Goal: Task Accomplishment & Management: Manage account settings

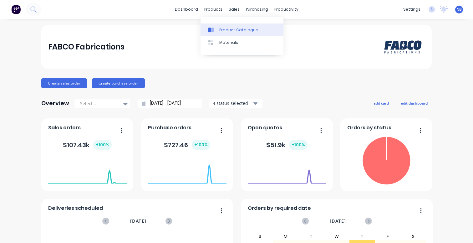
click at [224, 34] on link "Product Catalogue" at bounding box center [241, 29] width 83 height 13
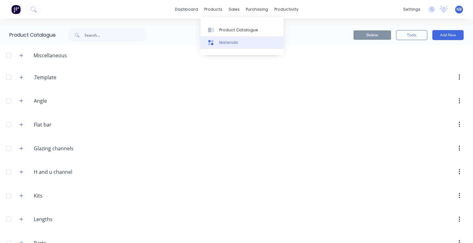
click at [217, 43] on link "Materials" at bounding box center [241, 42] width 83 height 13
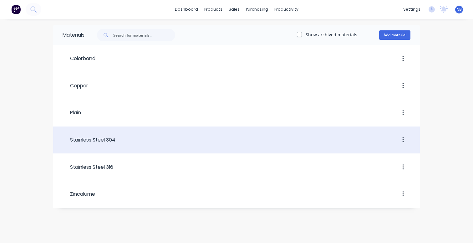
click at [132, 141] on div at bounding box center [262, 139] width 295 height 11
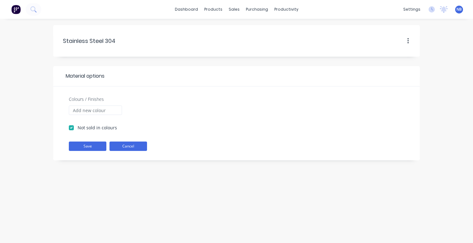
click at [121, 147] on button "Cancel" at bounding box center [128, 145] width 38 height 9
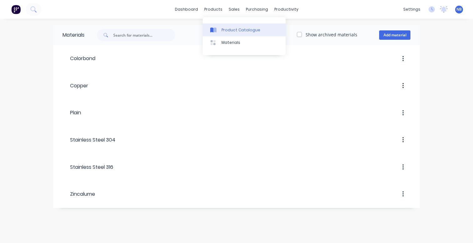
click at [216, 33] on icon at bounding box center [213, 30] width 6 height 6
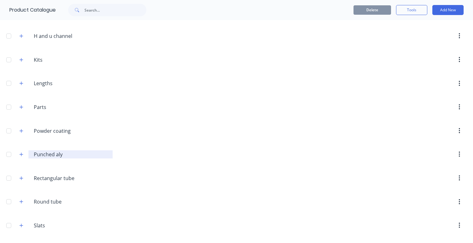
scroll to position [160, 0]
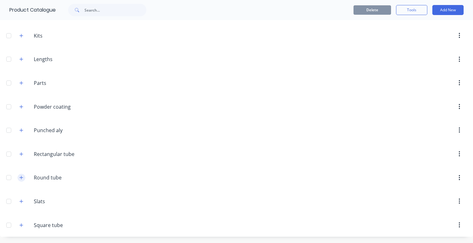
click at [19, 178] on button "button" at bounding box center [22, 177] width 8 height 8
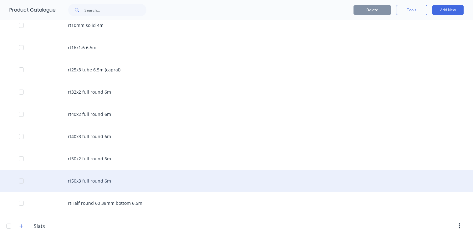
scroll to position [328, 0]
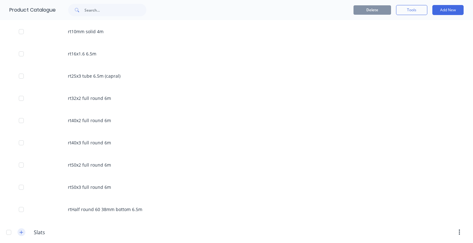
click at [23, 233] on icon "button" at bounding box center [21, 232] width 4 height 4
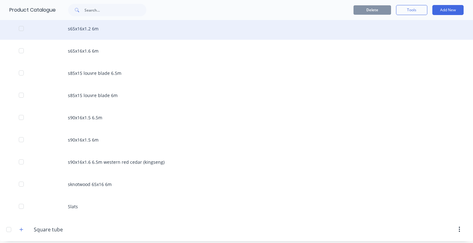
scroll to position [1003, 0]
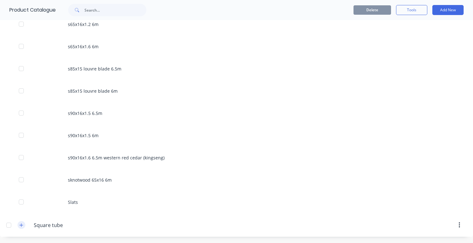
click at [18, 226] on button "button" at bounding box center [22, 225] width 8 height 8
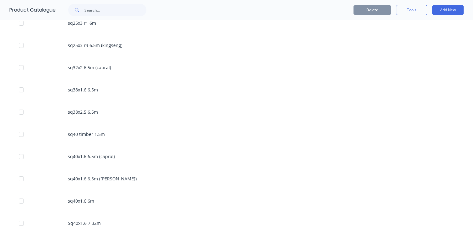
scroll to position [1769, 0]
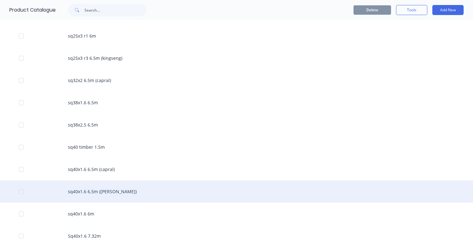
click at [85, 186] on div "sq40x1.6 6.5m ([PERSON_NAME])" at bounding box center [236, 191] width 473 height 22
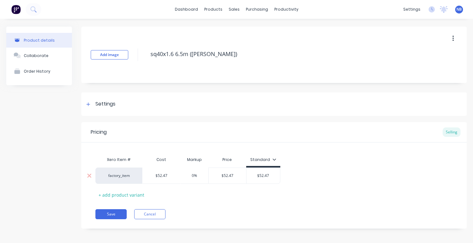
scroll to position [3, 0]
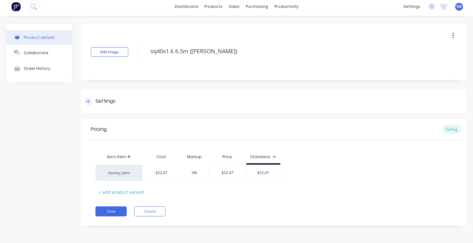
click at [90, 100] on icon at bounding box center [88, 101] width 4 height 4
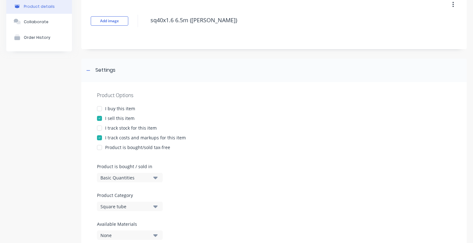
scroll to position [7, 0]
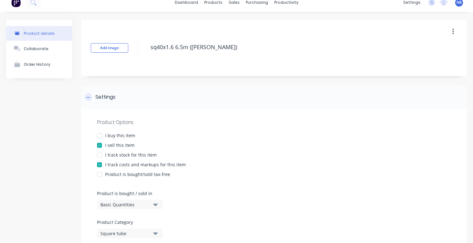
click at [92, 96] on div "Settings" at bounding box center [99, 97] width 31 height 8
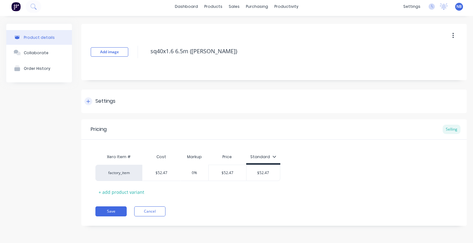
scroll to position [0, 0]
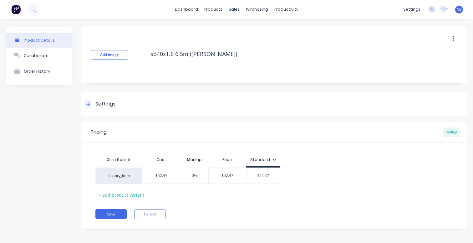
click at [115, 108] on div "Settings" at bounding box center [105, 104] width 20 height 8
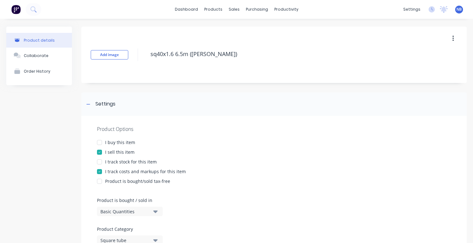
click at [100, 141] on div at bounding box center [99, 142] width 13 height 13
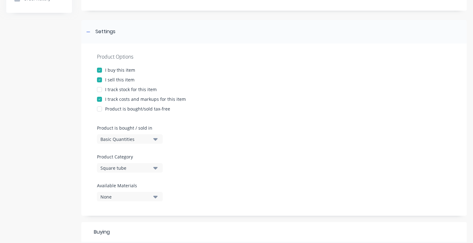
scroll to position [67, 0]
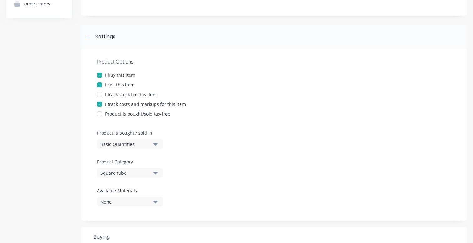
click at [101, 74] on div at bounding box center [99, 75] width 13 height 13
click at [93, 39] on div "Settings" at bounding box center [99, 37] width 31 height 8
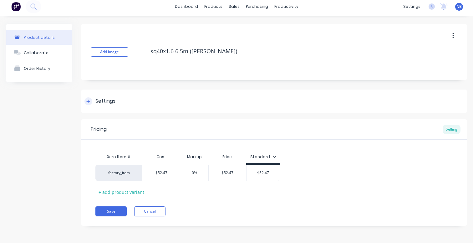
scroll to position [3, 0]
click at [155, 210] on button "Cancel" at bounding box center [149, 211] width 31 height 10
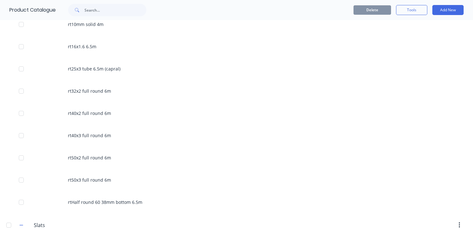
scroll to position [303, 0]
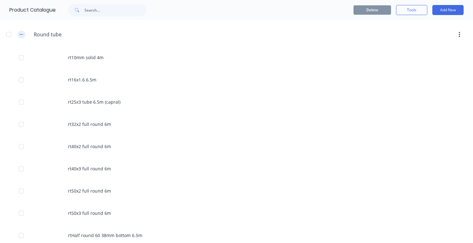
click at [22, 34] on icon "button" at bounding box center [21, 34] width 4 height 4
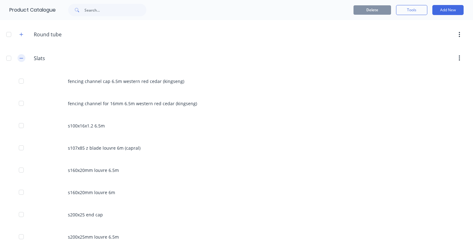
click at [19, 55] on button "button" at bounding box center [22, 58] width 8 height 8
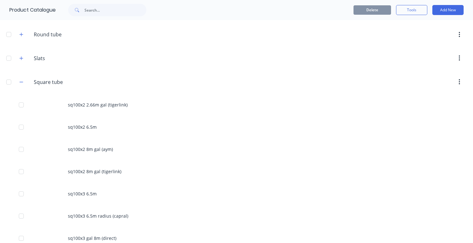
click at [25, 78] on span at bounding box center [22, 82] width 8 height 8
click at [23, 80] on icon "button" at bounding box center [21, 82] width 4 height 4
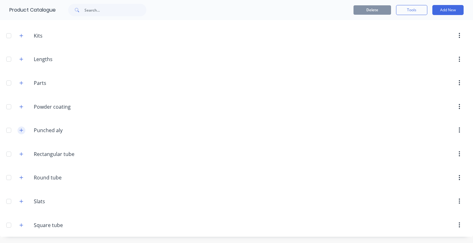
click at [18, 131] on div "Punched.aly Punched aly" at bounding box center [63, 129] width 98 height 11
click at [22, 132] on icon "button" at bounding box center [21, 130] width 4 height 4
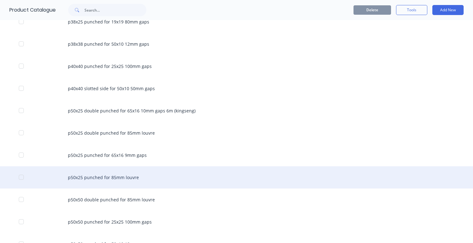
scroll to position [435, 0]
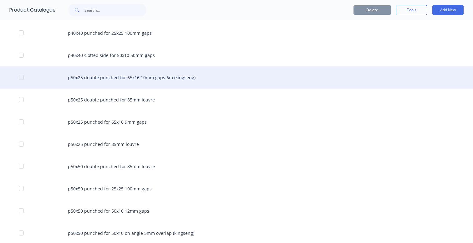
click at [19, 78] on div at bounding box center [21, 77] width 13 height 13
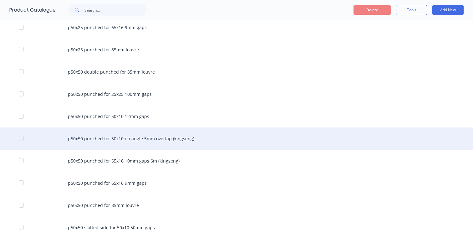
scroll to position [534, 0]
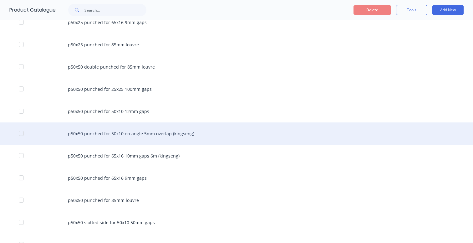
click at [21, 133] on div at bounding box center [21, 133] width 13 height 13
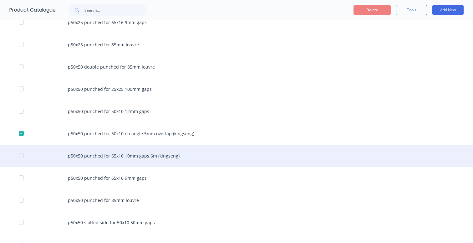
click at [21, 156] on div at bounding box center [21, 155] width 13 height 13
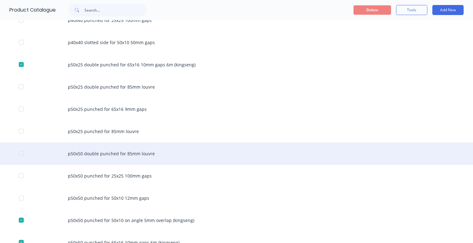
scroll to position [470, 0]
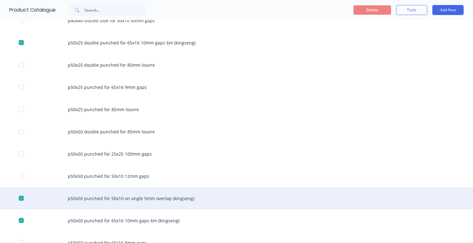
click at [20, 198] on div at bounding box center [21, 198] width 13 height 13
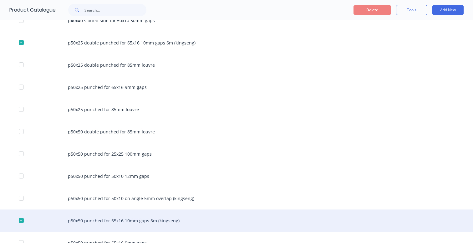
click at [23, 220] on div at bounding box center [21, 220] width 13 height 13
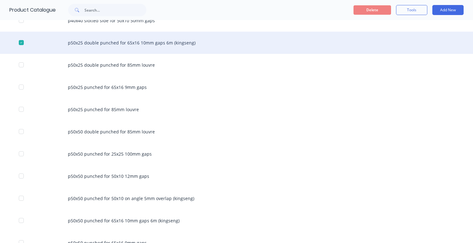
click at [20, 43] on div at bounding box center [21, 42] width 13 height 13
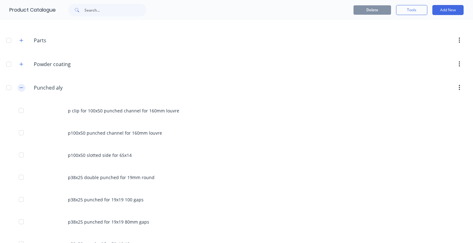
click at [23, 88] on button "button" at bounding box center [22, 88] width 8 height 8
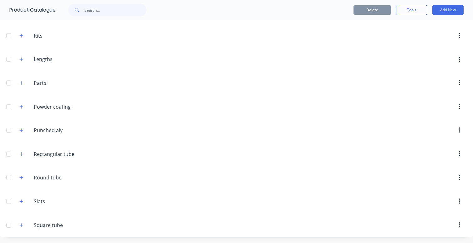
scroll to position [160, 0]
click at [18, 153] on button "button" at bounding box center [22, 154] width 8 height 8
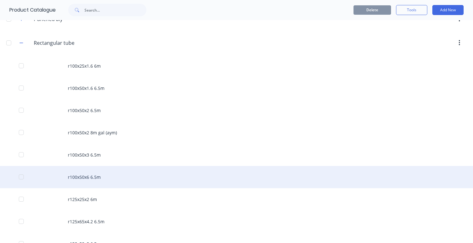
scroll to position [304, 0]
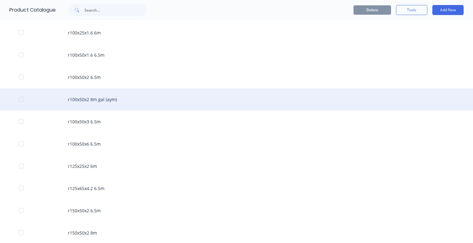
click at [73, 100] on div "r100x50x2 8m gal (aym)" at bounding box center [236, 99] width 473 height 22
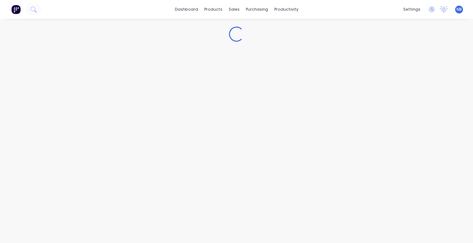
type textarea "x"
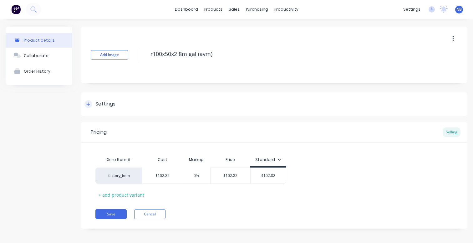
click at [86, 103] on div at bounding box center [88, 104] width 8 height 8
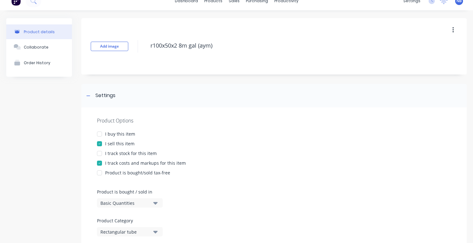
scroll to position [2, 0]
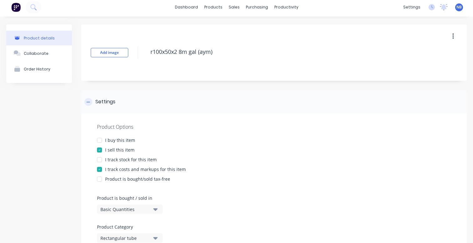
click at [89, 100] on icon at bounding box center [88, 102] width 4 height 4
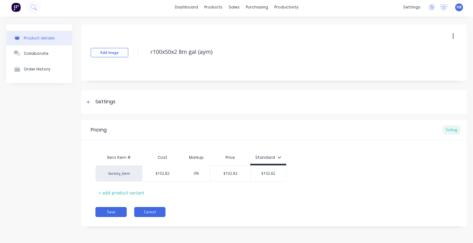
click at [150, 210] on button "Cancel" at bounding box center [149, 212] width 31 height 10
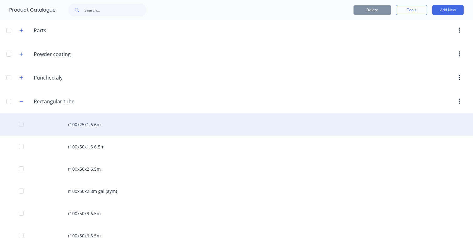
scroll to position [213, 0]
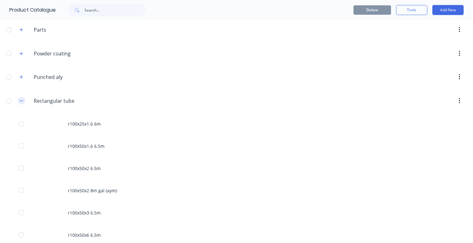
click at [24, 103] on button "button" at bounding box center [22, 101] width 8 height 8
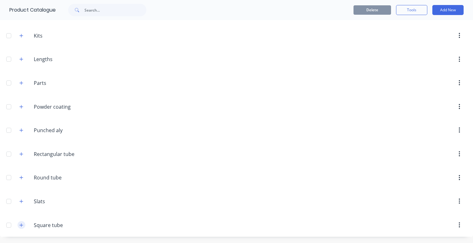
click at [20, 222] on button "button" at bounding box center [22, 225] width 8 height 8
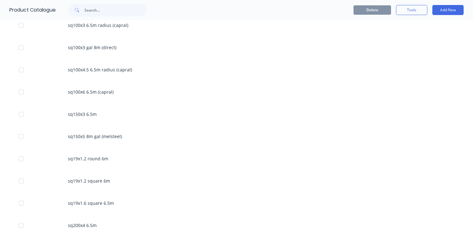
scroll to position [0, 0]
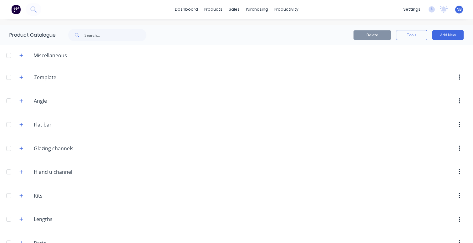
click at [104, 26] on div "dashboard products sales purchasing productivity dashboard products Product Cat…" at bounding box center [236, 121] width 473 height 243
click at [107, 31] on input "text" at bounding box center [115, 35] width 62 height 13
type input "50x1.6"
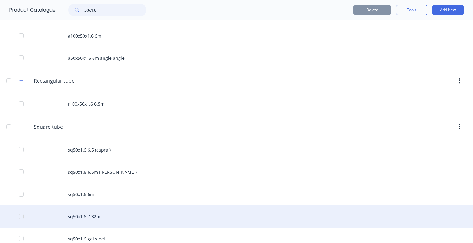
scroll to position [54, 0]
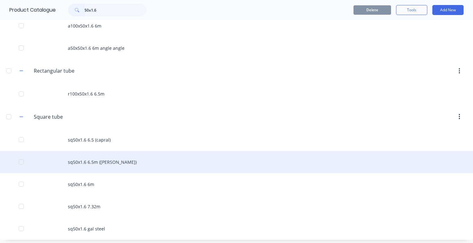
click at [123, 162] on div "sq50x1.6 6.5m ([PERSON_NAME])" at bounding box center [236, 162] width 473 height 22
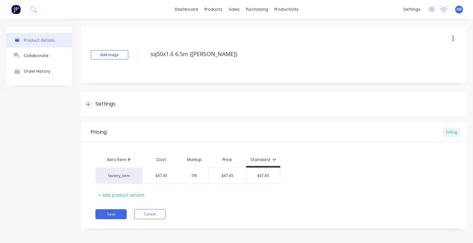
click at [84, 107] on div "Settings" at bounding box center [99, 104] width 31 height 8
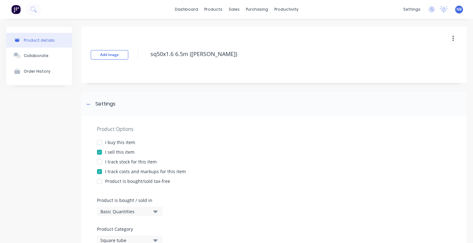
click at [101, 140] on div at bounding box center [99, 142] width 13 height 13
click at [101, 160] on div at bounding box center [99, 161] width 13 height 13
type textarea "x"
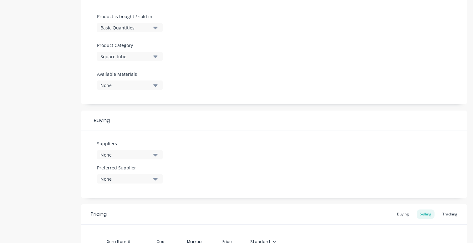
scroll to position [184, 0]
click at [152, 28] on button "Basic Quantities" at bounding box center [130, 26] width 66 height 9
click at [150, 83] on div "None" at bounding box center [125, 84] width 50 height 7
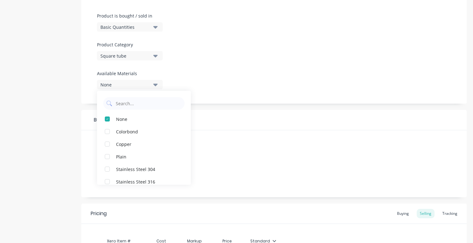
click at [166, 64] on div "Product Options I buy this item I sell this item I track stock for this item I …" at bounding box center [273, 18] width 385 height 172
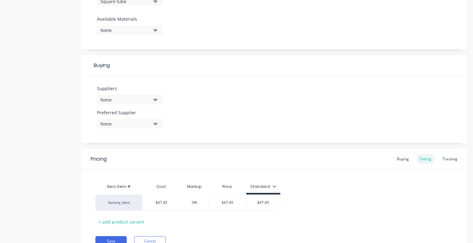
scroll to position [256, 0]
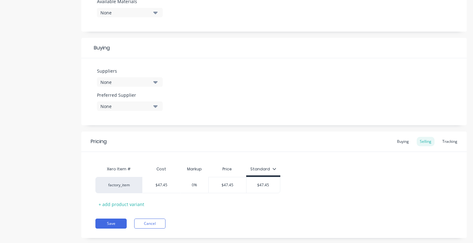
click at [147, 87] on div "Suppliers None" at bounding box center [130, 80] width 66 height 24
click at [149, 84] on div "None" at bounding box center [125, 82] width 50 height 7
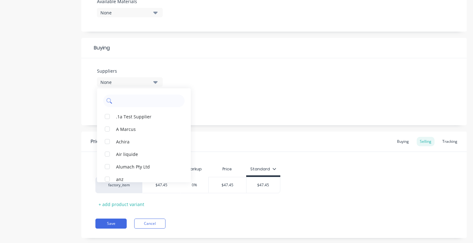
click at [139, 100] on input "text" at bounding box center [148, 100] width 66 height 13
type input "king"
drag, startPoint x: 131, startPoint y: 106, endPoint x: 86, endPoint y: 88, distance: 47.7
click at [75, 88] on div "Product details Collaborate Order History Add image sq50x1.6 6.5m (kingseng) Se…" at bounding box center [236, 9] width 460 height 476
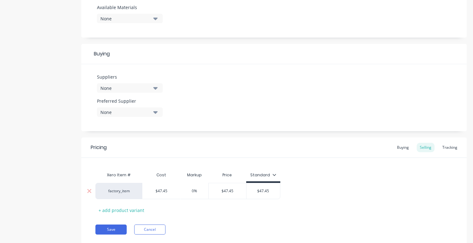
scroll to position [268, 0]
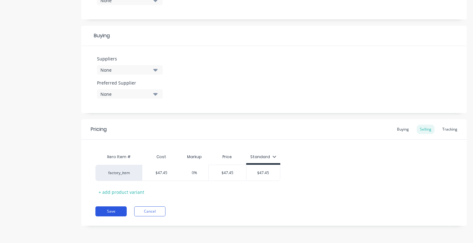
click at [119, 213] on button "Save" at bounding box center [110, 211] width 31 height 10
type textarea "x"
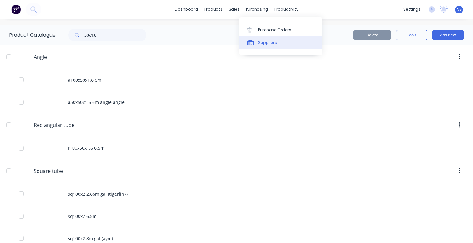
click at [265, 45] on div "Suppliers" at bounding box center [267, 43] width 19 height 6
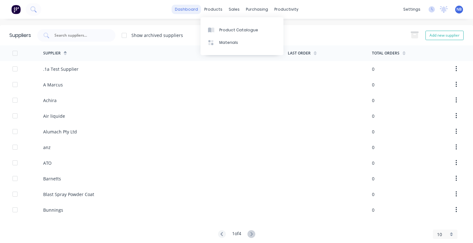
click at [184, 9] on link "dashboard" at bounding box center [186, 9] width 29 height 9
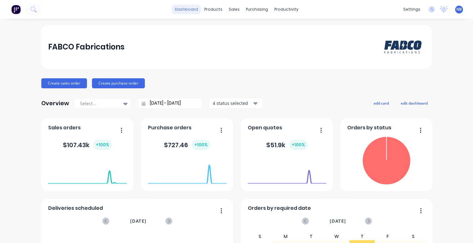
click at [190, 10] on link "dashboard" at bounding box center [186, 9] width 29 height 9
click at [225, 32] on div "Product Catalogue" at bounding box center [238, 30] width 39 height 6
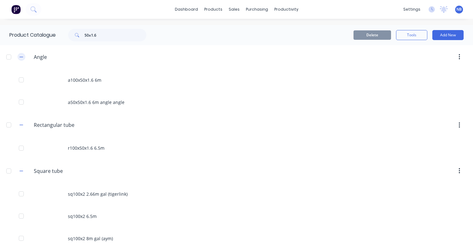
click at [21, 58] on icon "button" at bounding box center [21, 57] width 4 height 4
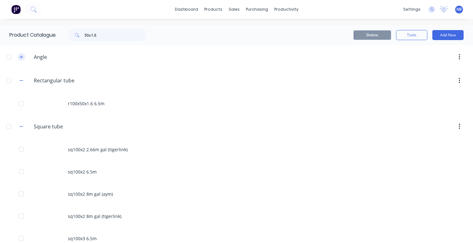
click at [21, 58] on icon "button" at bounding box center [21, 57] width 4 height 4
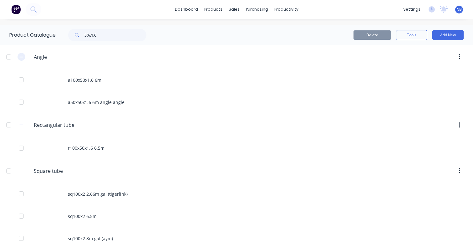
click at [23, 57] on icon "button" at bounding box center [21, 57] width 3 height 0
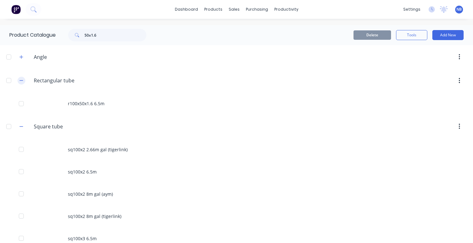
click at [23, 78] on icon "button" at bounding box center [21, 80] width 4 height 4
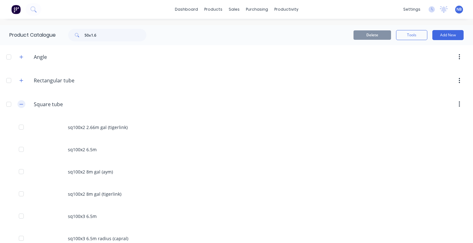
click at [19, 103] on button "button" at bounding box center [22, 104] width 8 height 8
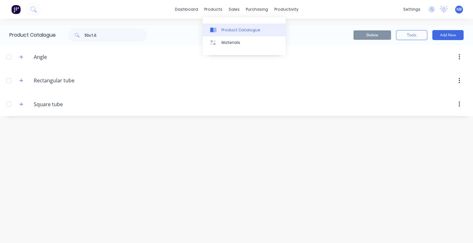
click at [223, 32] on div "Product Catalogue" at bounding box center [240, 30] width 39 height 6
click at [244, 28] on div "Sales Orders" at bounding box center [257, 30] width 26 height 6
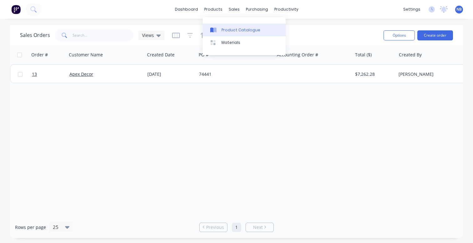
click at [218, 27] on div at bounding box center [214, 30] width 9 height 6
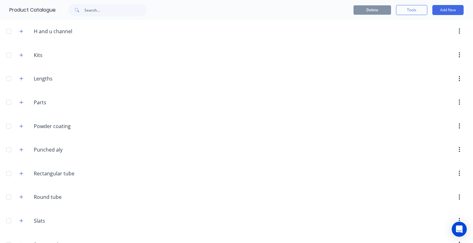
scroll to position [160, 0]
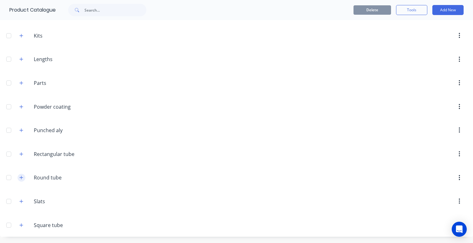
click at [19, 176] on button "button" at bounding box center [22, 177] width 8 height 8
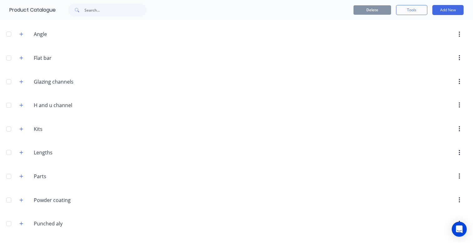
scroll to position [148, 0]
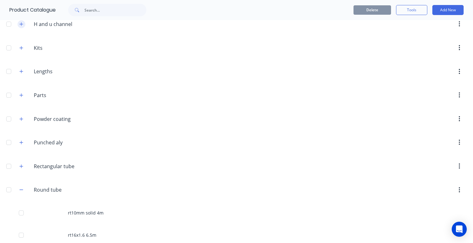
click at [22, 22] on button "button" at bounding box center [22, 24] width 8 height 8
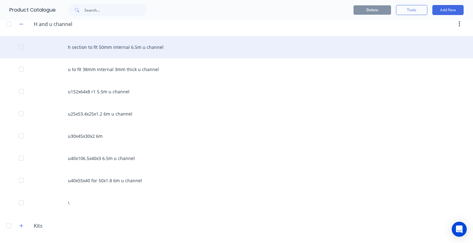
scroll to position [117, 0]
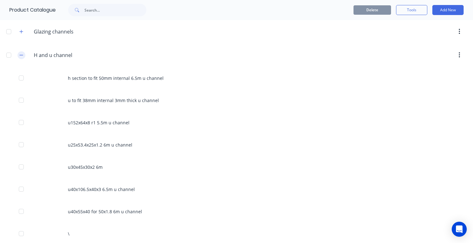
click at [19, 53] on icon "button" at bounding box center [21, 55] width 4 height 4
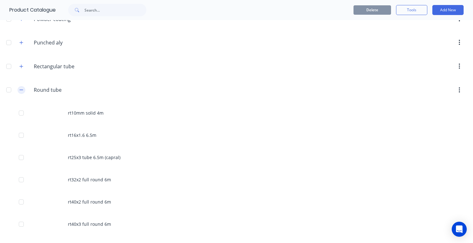
click at [22, 90] on icon "button" at bounding box center [21, 90] width 4 height 4
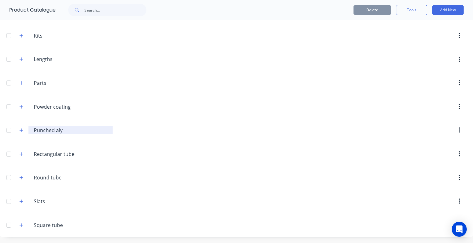
scroll to position [160, 0]
click at [16, 226] on div "[DOMAIN_NAME] Square tube" at bounding box center [63, 224] width 98 height 11
click at [22, 226] on icon "button" at bounding box center [21, 225] width 4 height 4
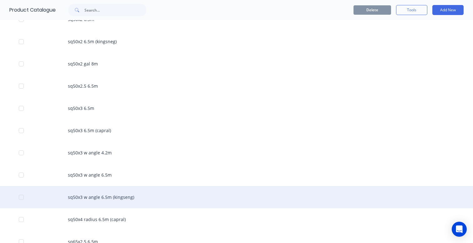
scroll to position [1324, 0]
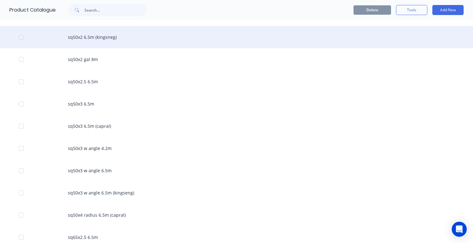
click at [108, 36] on div "sq50x2 6.5m (kingsneg)" at bounding box center [236, 37] width 473 height 22
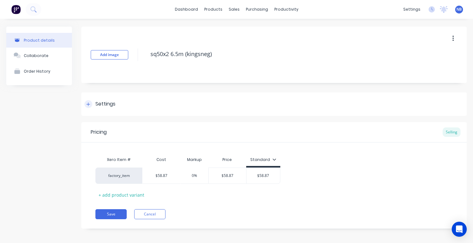
click at [90, 102] on div at bounding box center [88, 104] width 8 height 8
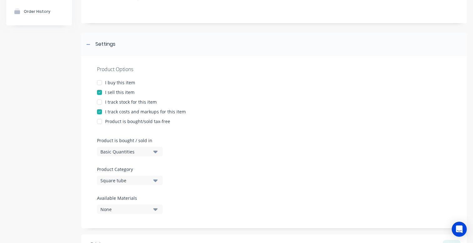
scroll to position [29, 0]
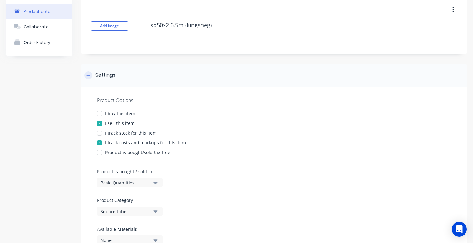
click at [90, 73] on icon at bounding box center [88, 75] width 4 height 4
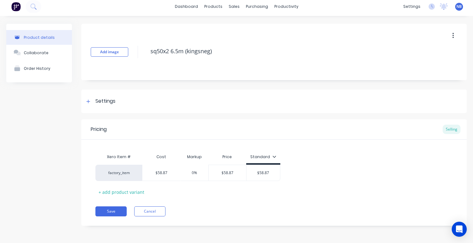
scroll to position [0, 0]
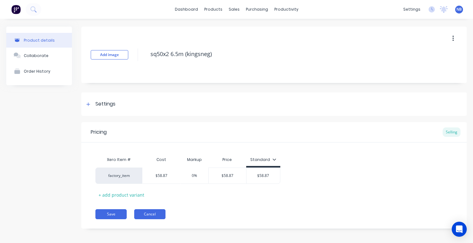
click at [157, 215] on button "Cancel" at bounding box center [149, 214] width 31 height 10
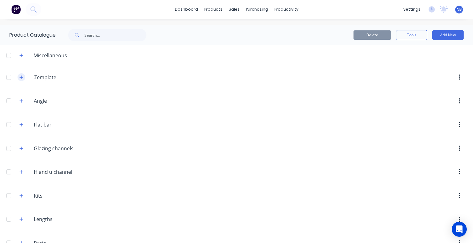
click at [22, 80] on button "button" at bounding box center [22, 77] width 8 height 8
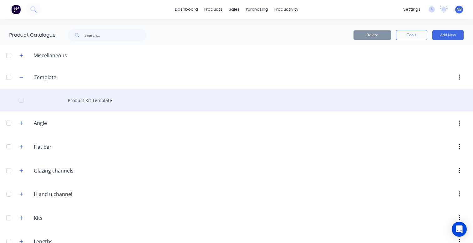
click at [68, 98] on div "Product Kit Template" at bounding box center [236, 100] width 473 height 22
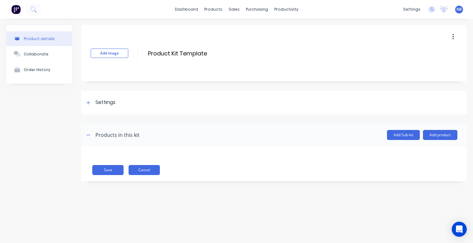
click at [142, 169] on button "Cancel" at bounding box center [143, 170] width 31 height 10
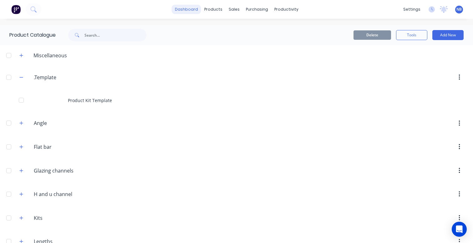
click at [190, 11] on link "dashboard" at bounding box center [186, 9] width 29 height 9
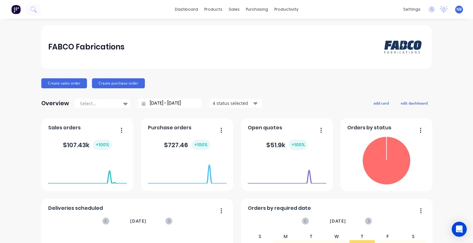
click at [253, 105] on icon "button" at bounding box center [255, 103] width 4 height 7
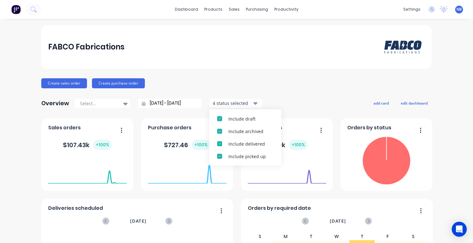
click at [253, 103] on icon "button" at bounding box center [255, 103] width 4 height 3
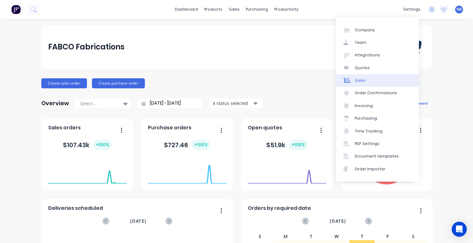
click at [377, 78] on link "Sales" at bounding box center [377, 80] width 83 height 13
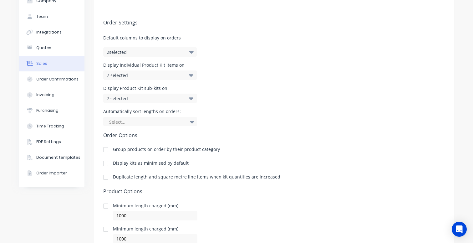
scroll to position [18, 0]
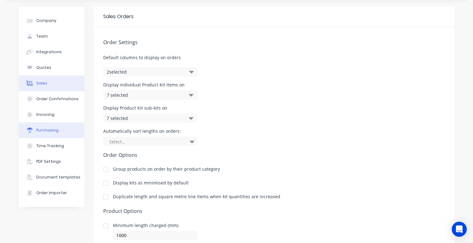
click at [54, 127] on div "Purchasing" at bounding box center [47, 130] width 22 height 6
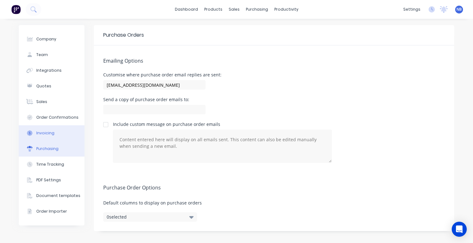
click at [60, 131] on button "Invoicing" at bounding box center [52, 133] width 66 height 16
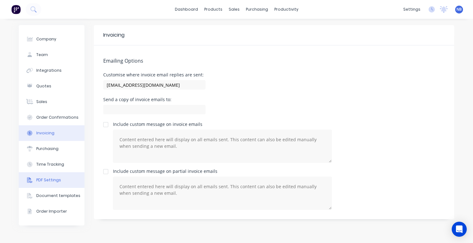
click at [65, 184] on button "PDF Settings" at bounding box center [52, 180] width 66 height 16
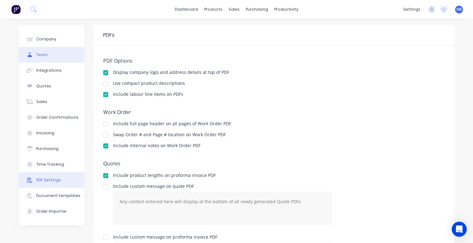
click at [60, 53] on button "Team" at bounding box center [52, 55] width 66 height 16
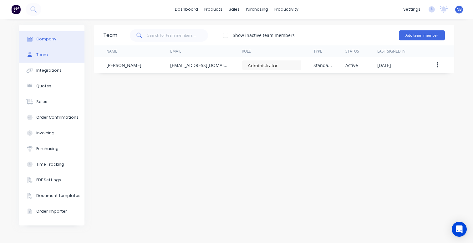
click at [62, 39] on button "Company" at bounding box center [52, 39] width 66 height 16
select select "AU"
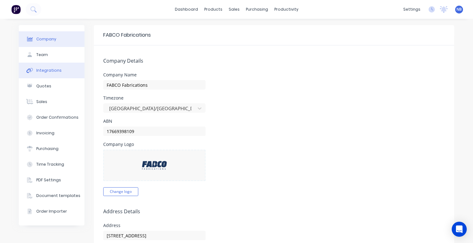
click at [58, 67] on button "Integrations" at bounding box center [52, 71] width 66 height 16
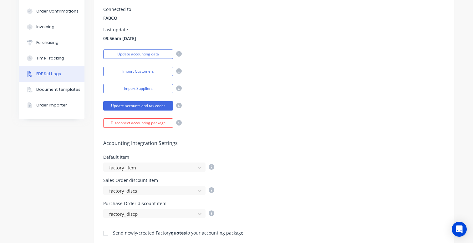
scroll to position [139, 0]
